Goal: Navigation & Orientation: Find specific page/section

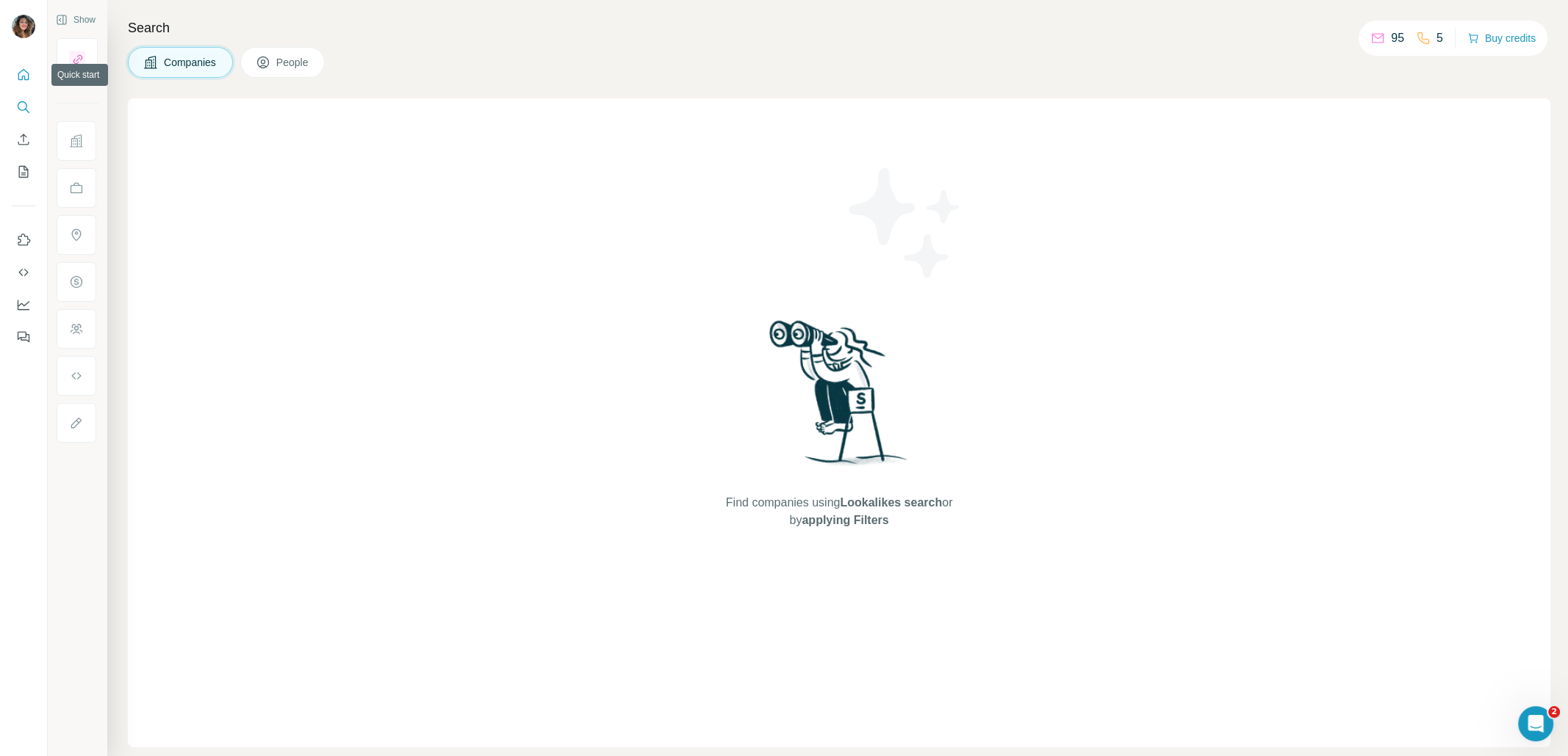
click at [26, 70] on icon "Quick start" at bounding box center [23, 75] width 15 height 15
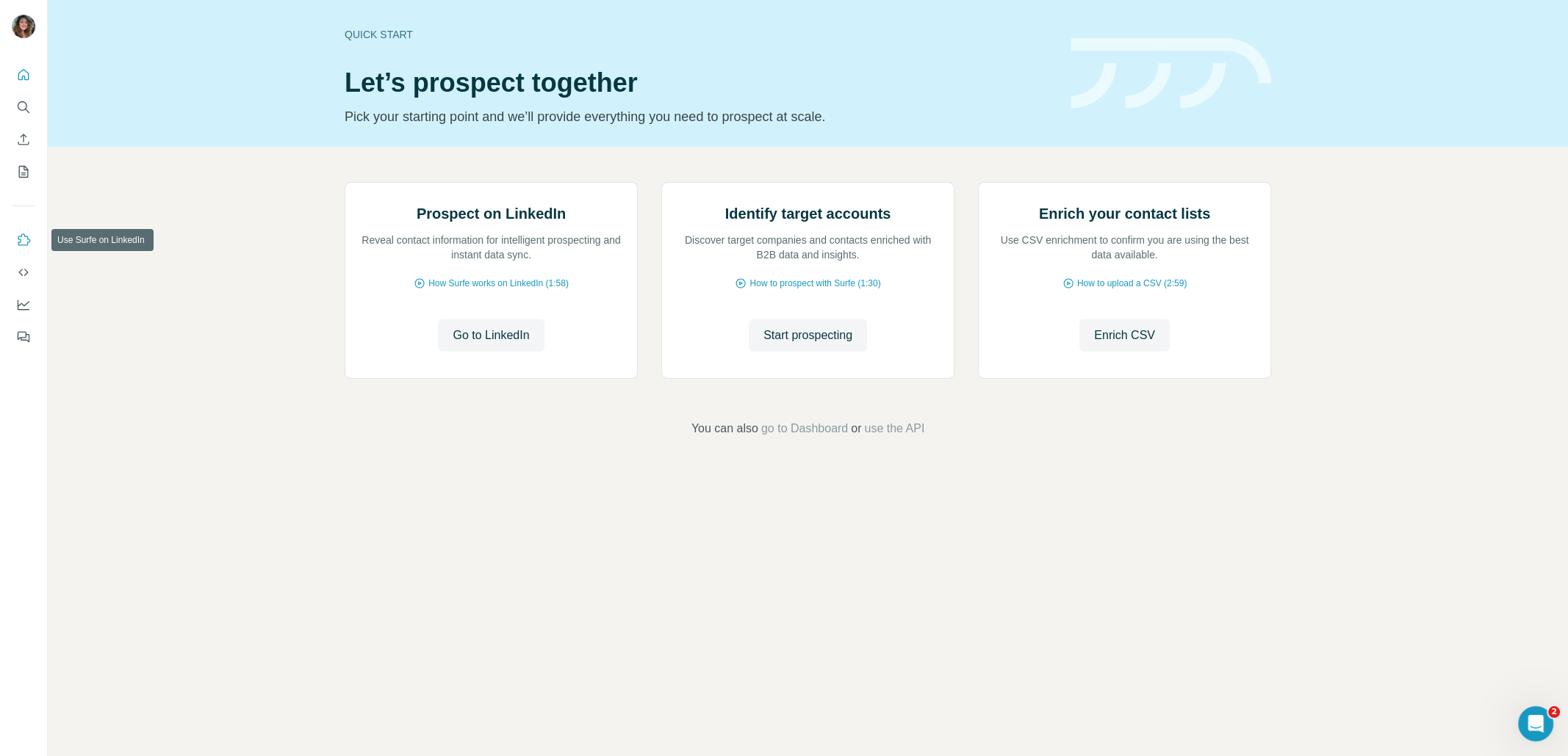
click at [26, 229] on button "Use Surfe on LinkedIn" at bounding box center [23, 240] width 23 height 27
click at [19, 302] on icon "Dashboard" at bounding box center [23, 304] width 15 height 15
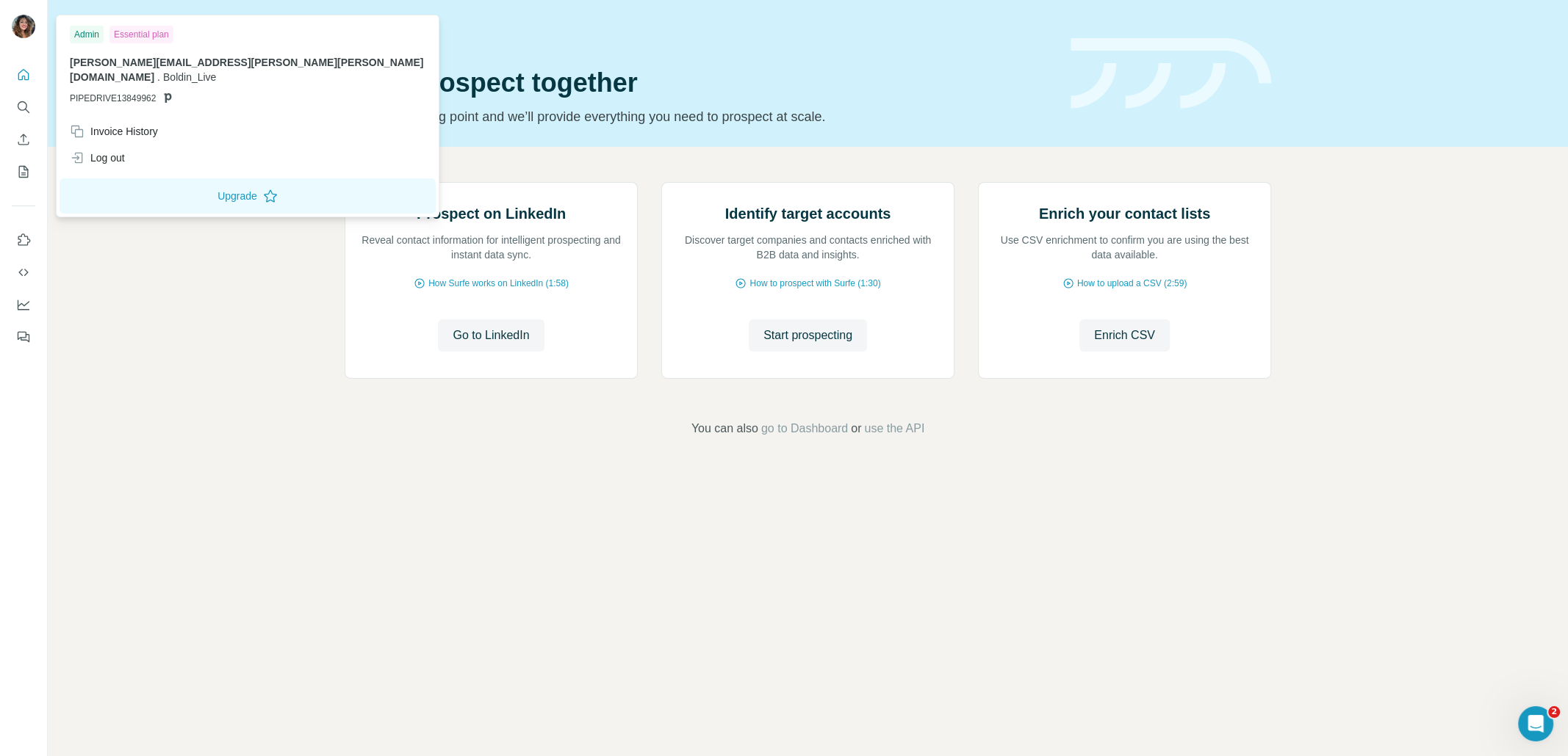
click at [23, 27] on img at bounding box center [23, 26] width 23 height 23
click at [169, 63] on span "[PERSON_NAME][EMAIL_ADDRESS][PERSON_NAME][PERSON_NAME][DOMAIN_NAME]" at bounding box center [246, 70] width 353 height 27
click at [148, 37] on div "Essential plan" at bounding box center [141, 34] width 64 height 18
click at [96, 38] on div "Admin" at bounding box center [86, 34] width 34 height 18
click at [24, 107] on icon "Search" at bounding box center [23, 107] width 15 height 15
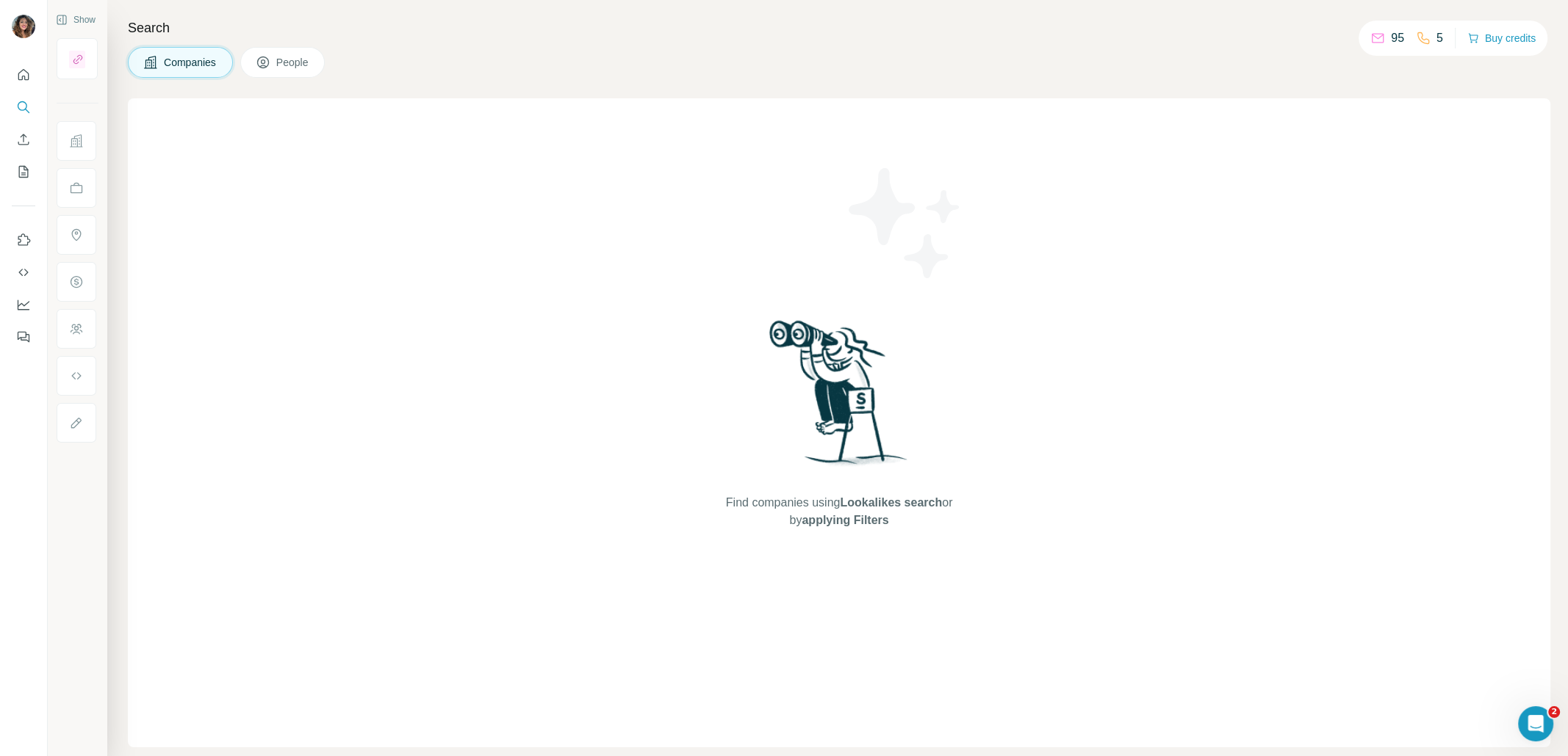
click at [205, 21] on h4 "Search" at bounding box center [839, 28] width 1422 height 21
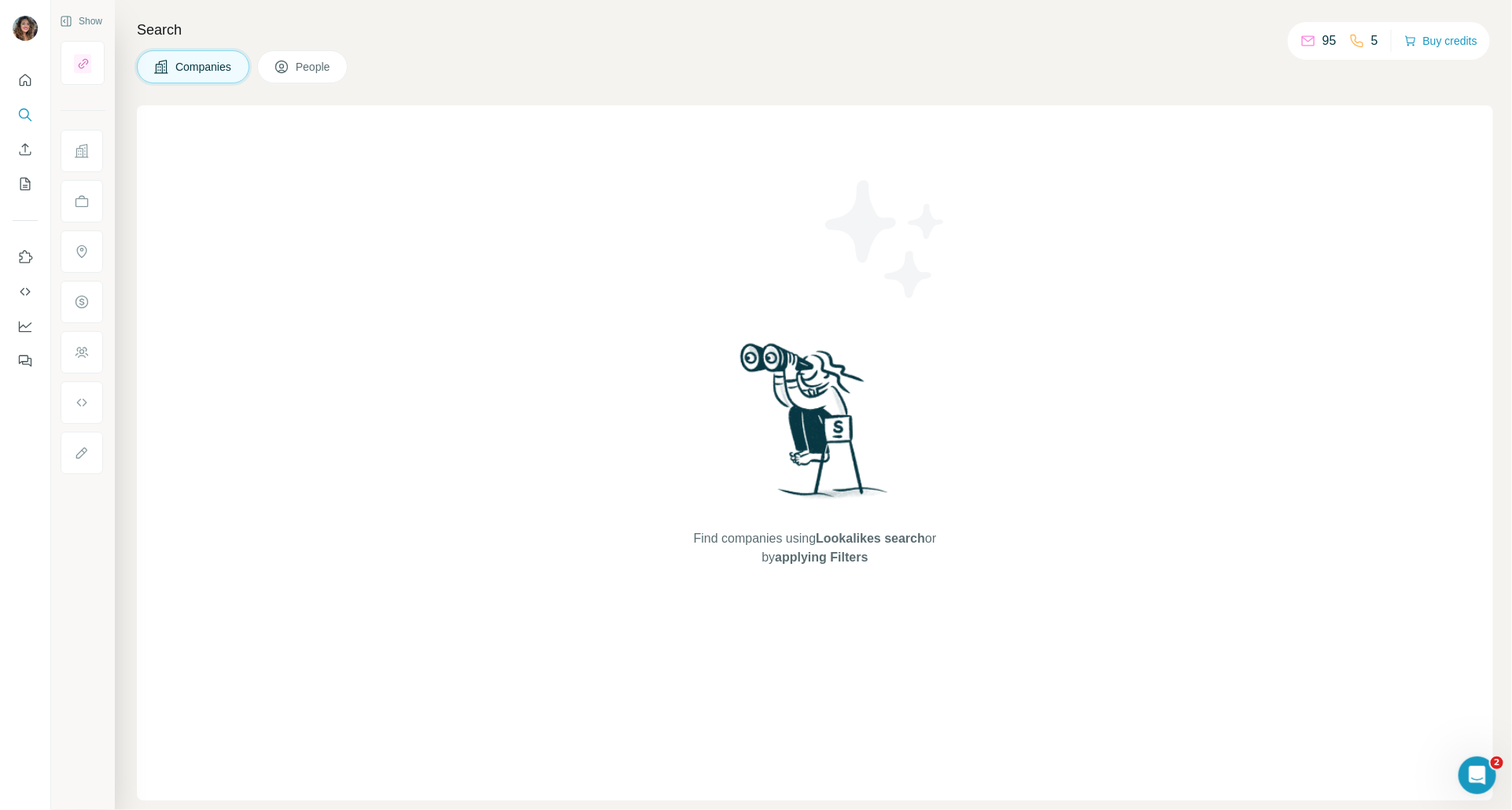
click at [425, 87] on div "Search Companies People Find companies using Lookalikes search or by applying F…" at bounding box center [814, 405] width 1398 height 810
click at [26, 297] on icon "Use Surfe API" at bounding box center [25, 291] width 16 height 16
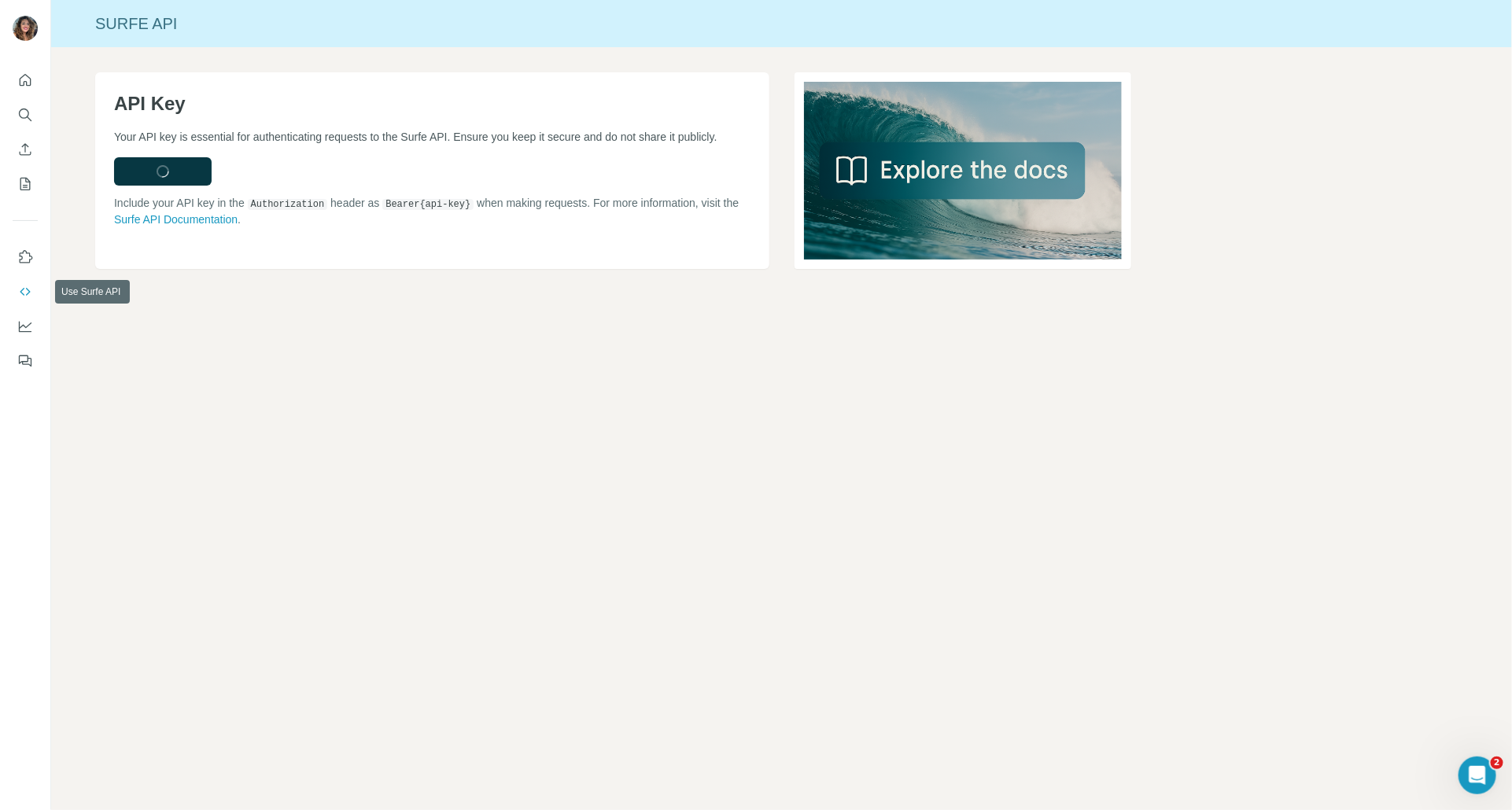
click at [29, 273] on nav at bounding box center [25, 309] width 25 height 133
click at [29, 295] on icon "Use Surfe API" at bounding box center [25, 291] width 16 height 16
click at [29, 360] on icon "Feedback" at bounding box center [25, 361] width 16 height 16
click at [29, 322] on icon "Dashboard" at bounding box center [25, 326] width 16 height 16
